Goal: Task Accomplishment & Management: Use online tool/utility

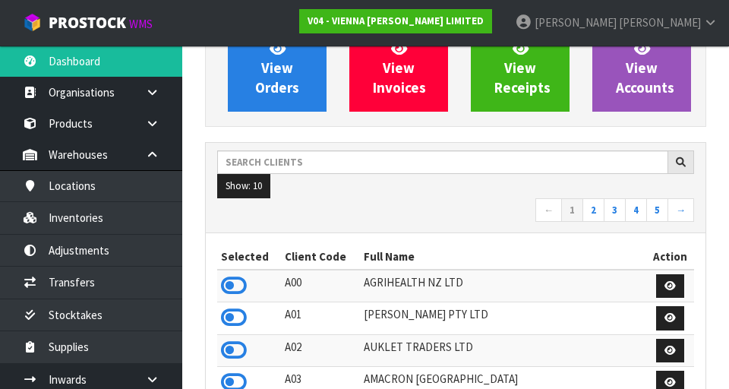
scroll to position [158, 0]
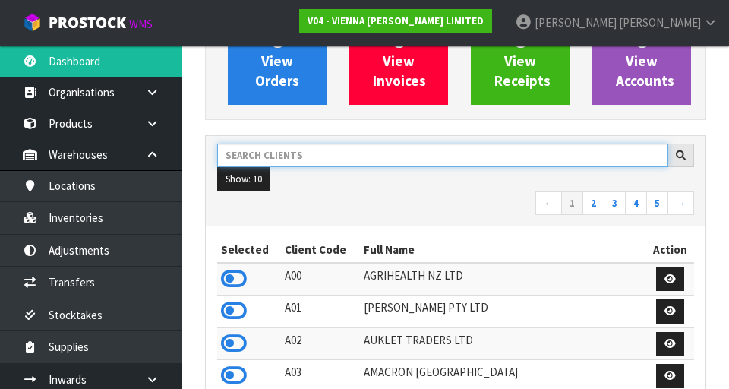
click at [455, 158] on input "text" at bounding box center [442, 156] width 451 height 24
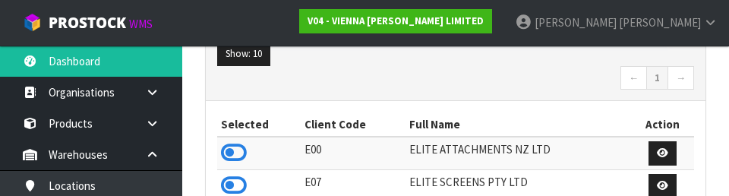
scroll to position [280, 0]
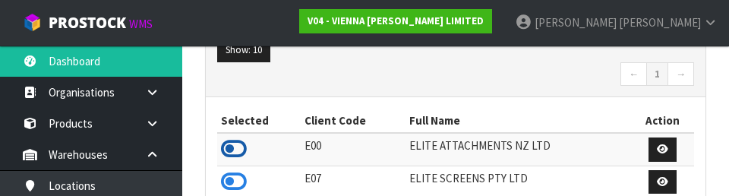
type input "ELITE"
click at [233, 158] on icon at bounding box center [234, 149] width 26 height 23
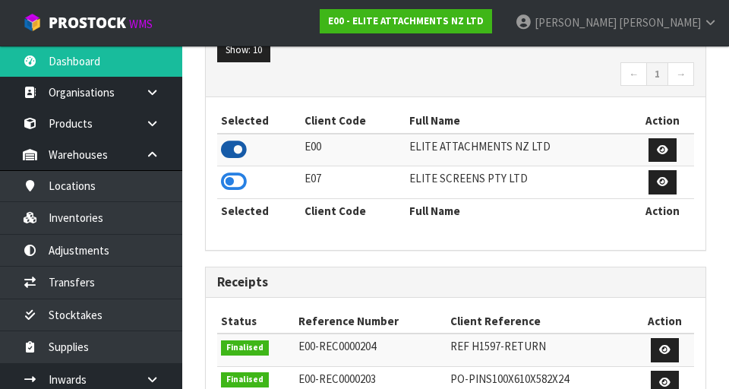
scroll to position [758881, 759341]
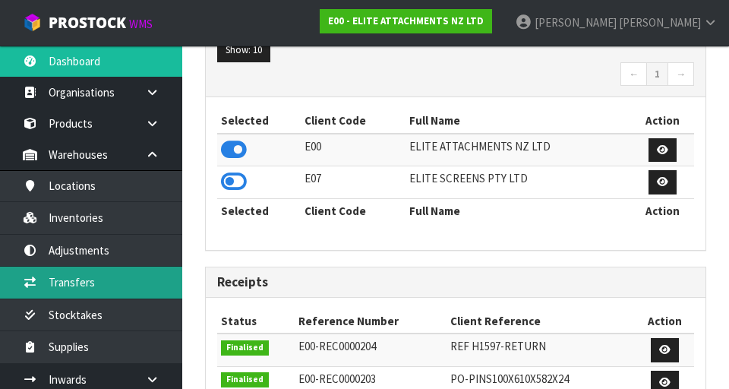
click at [87, 281] on link "Transfers" at bounding box center [91, 282] width 182 height 31
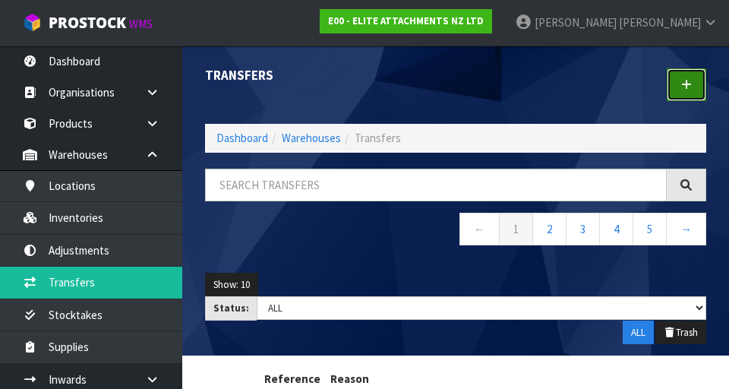
click at [455, 84] on icon at bounding box center [687, 84] width 11 height 11
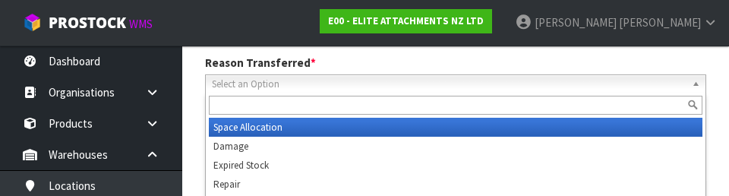
scroll to position [210, 0]
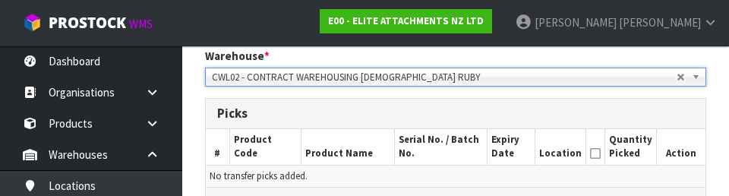
click at [455, 107] on h3 "Picks" at bounding box center [455, 113] width 477 height 14
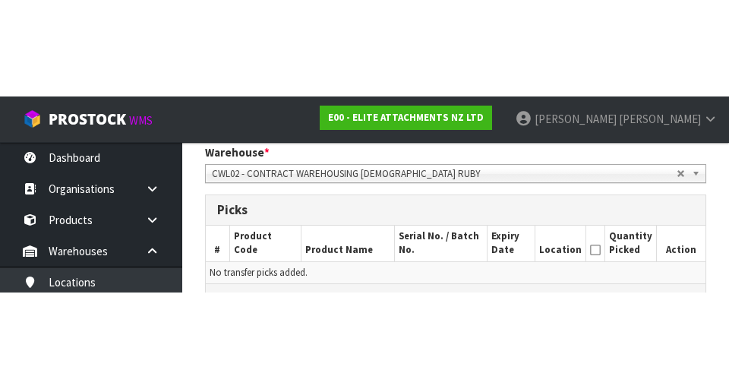
scroll to position [322, 0]
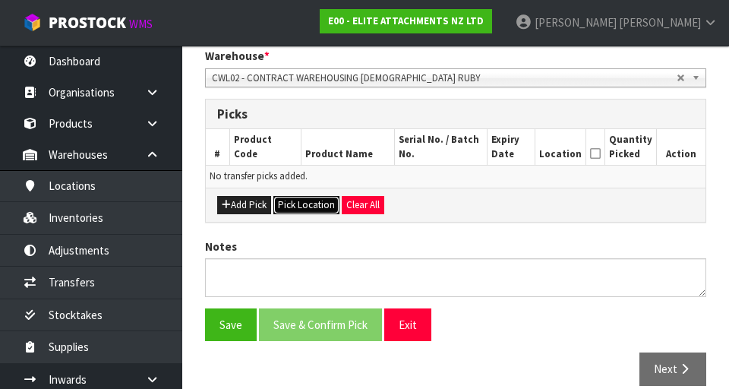
click at [296, 211] on button "Pick Location" at bounding box center [307, 205] width 66 height 18
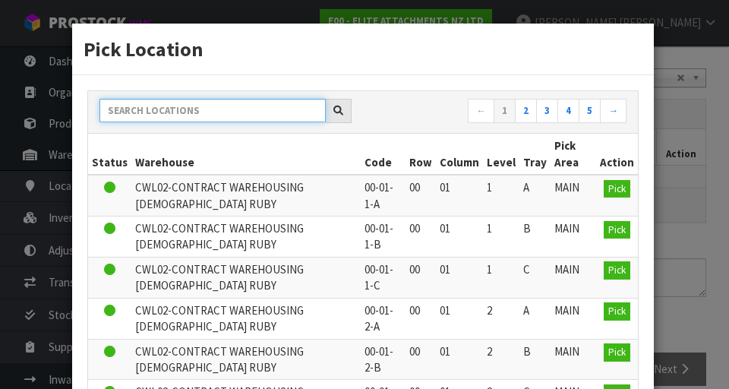
click at [135, 114] on input "text" at bounding box center [213, 111] width 226 height 24
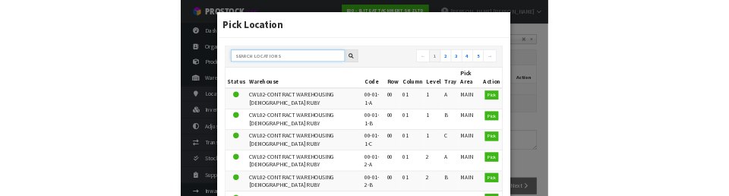
scroll to position [315, 0]
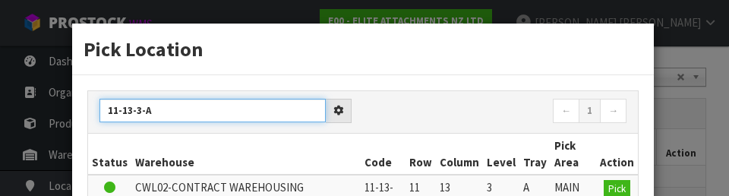
type input "11-13-3-A"
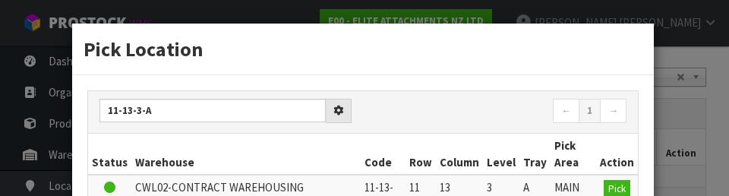
click at [455, 46] on h3 "Pick Location" at bounding box center [363, 49] width 559 height 28
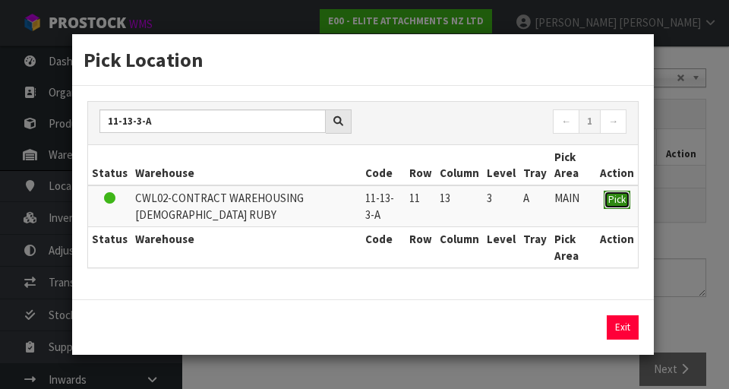
click at [455, 200] on span "Pick" at bounding box center [617, 199] width 17 height 13
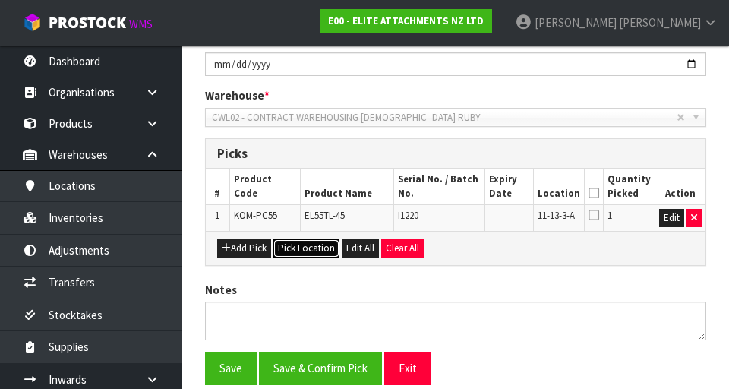
scroll to position [283, 0]
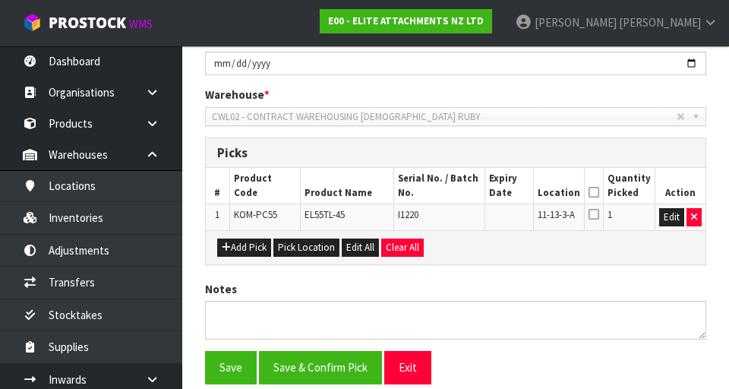
click at [455, 192] on icon at bounding box center [594, 192] width 11 height 1
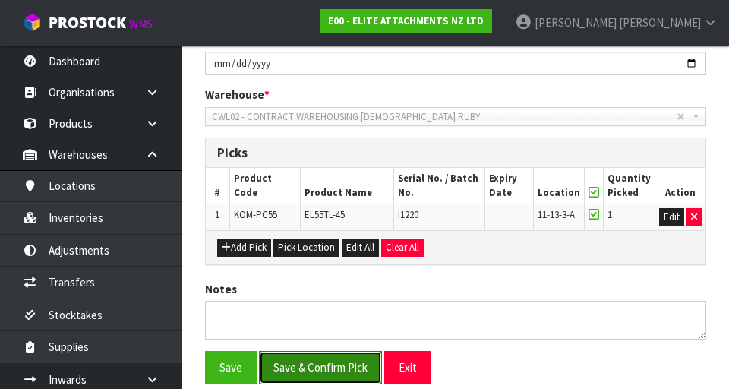
click at [314, 377] on button "Save & Confirm Pick" at bounding box center [320, 367] width 123 height 33
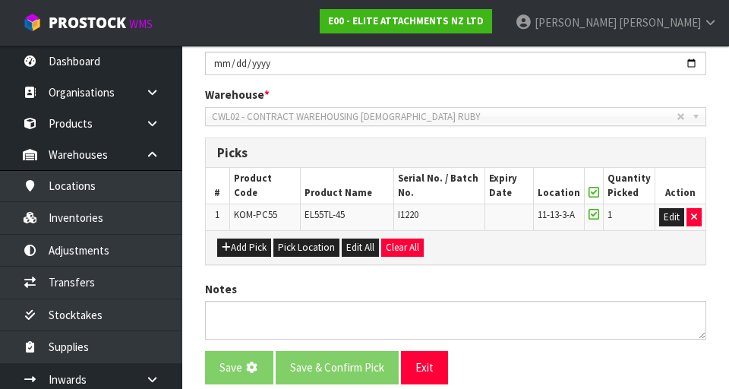
scroll to position [0, 0]
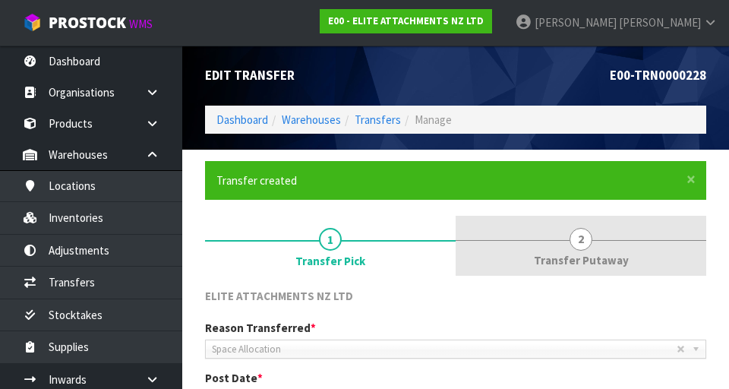
click at [455, 262] on span "Transfer Putaway" at bounding box center [581, 260] width 95 height 16
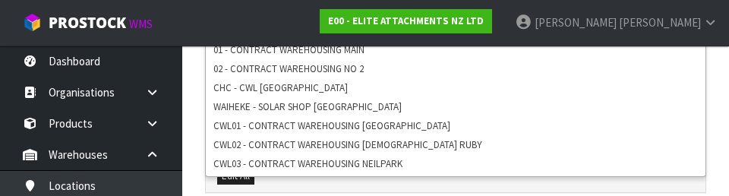
scroll to position [451, 0]
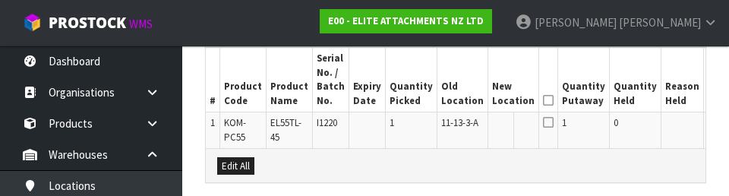
click at [455, 81] on th "Reason Held" at bounding box center [683, 80] width 43 height 64
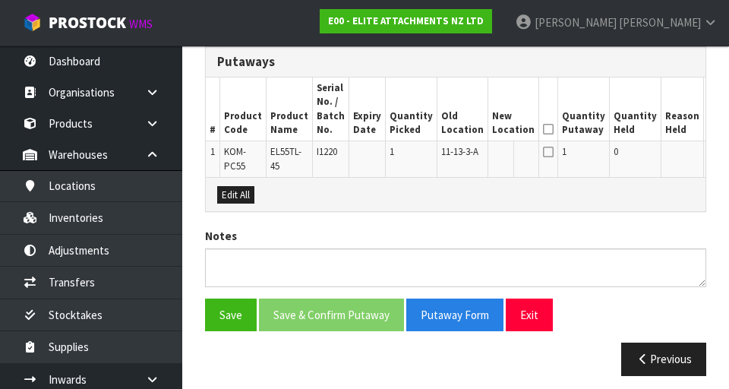
scroll to position [438, 0]
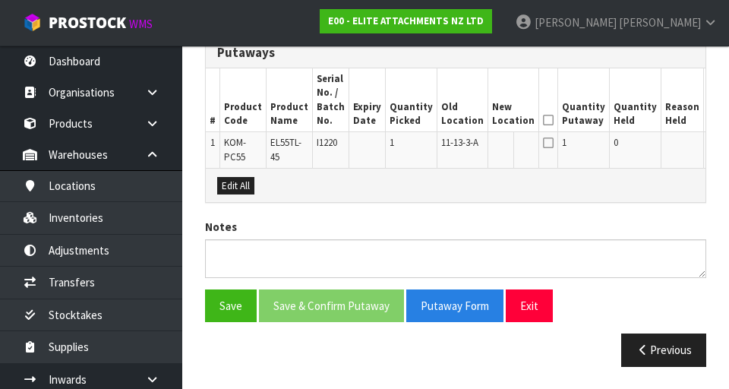
click at [455, 142] on button "Edit" at bounding box center [720, 145] width 25 height 18
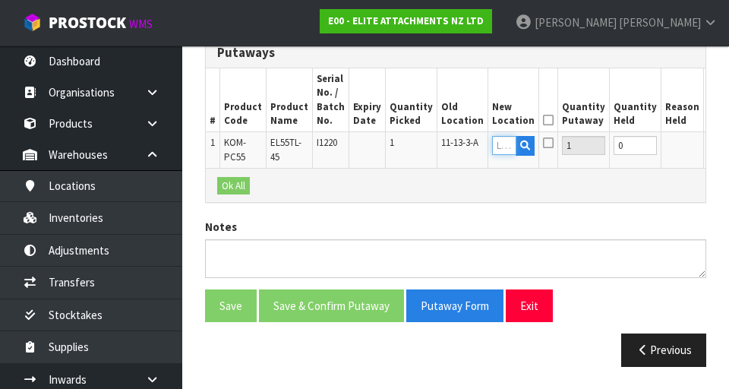
click at [455, 141] on input "text" at bounding box center [504, 145] width 24 height 19
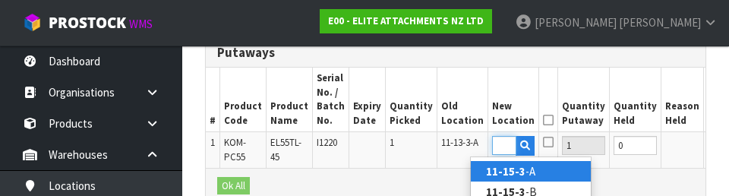
scroll to position [0, 24]
type input "11-15-3-A"
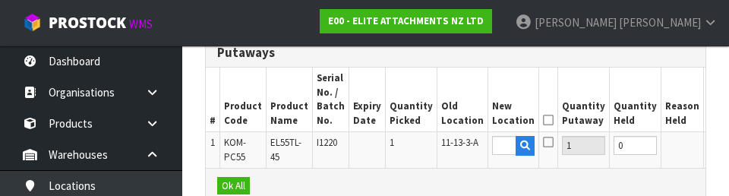
click at [455, 145] on button "OK" at bounding box center [718, 145] width 21 height 18
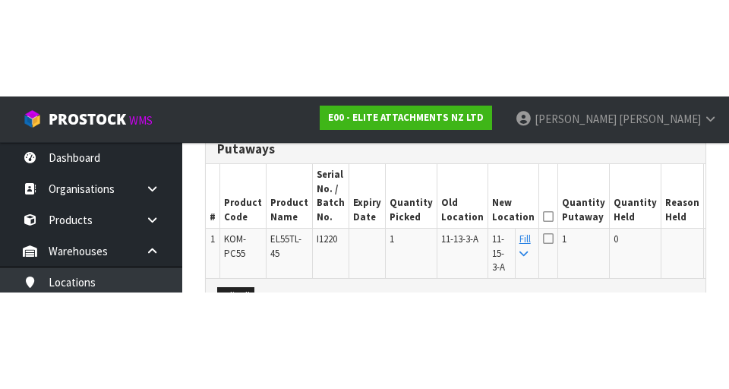
scroll to position [438, 0]
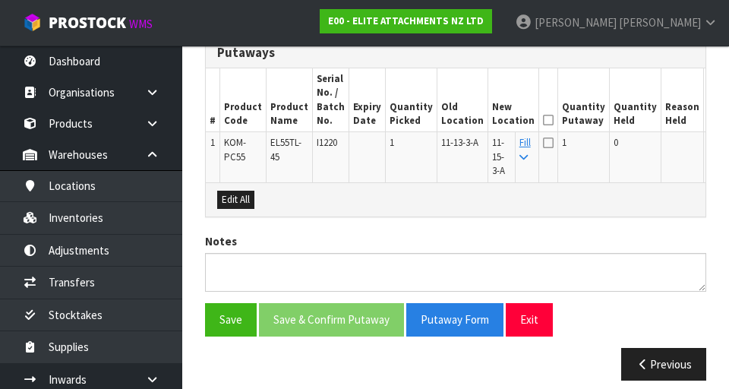
click at [455, 120] on icon at bounding box center [548, 120] width 11 height 1
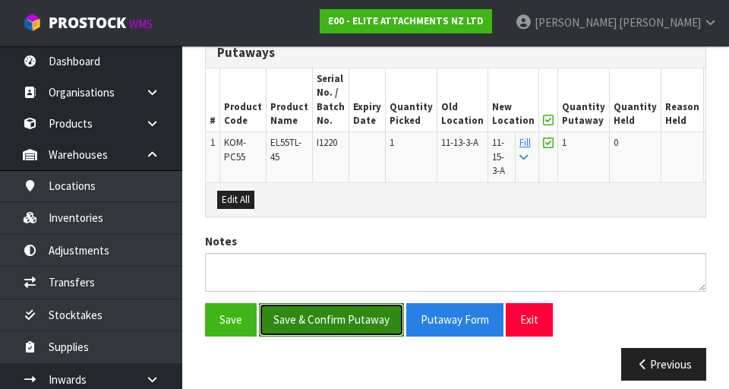
click at [317, 324] on button "Save & Confirm Putaway" at bounding box center [331, 319] width 145 height 33
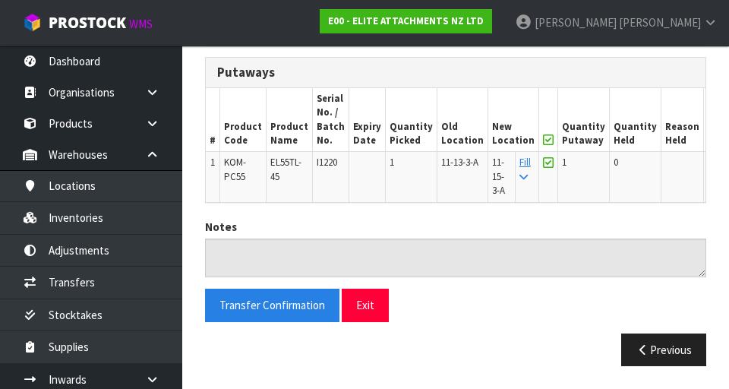
scroll to position [0, 0]
